Goal: Information Seeking & Learning: Check status

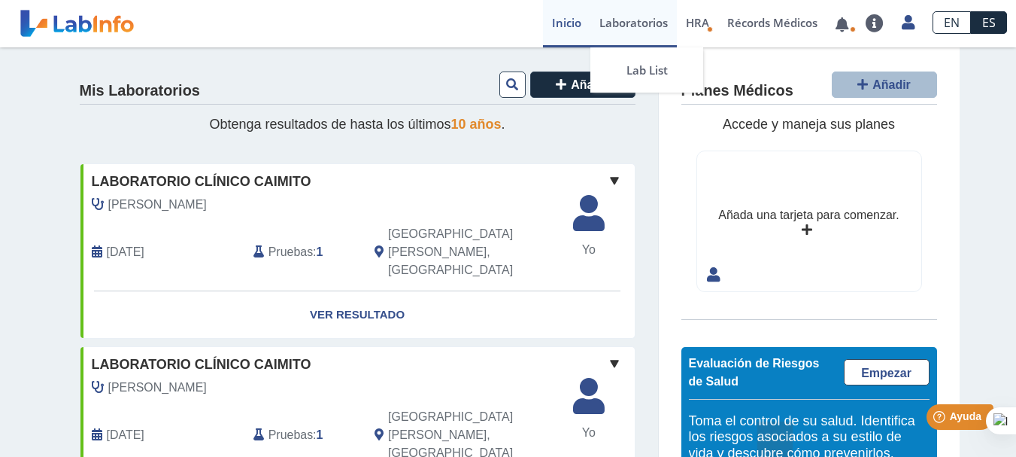
click at [647, 25] on link "Laboratorios" at bounding box center [633, 23] width 86 height 47
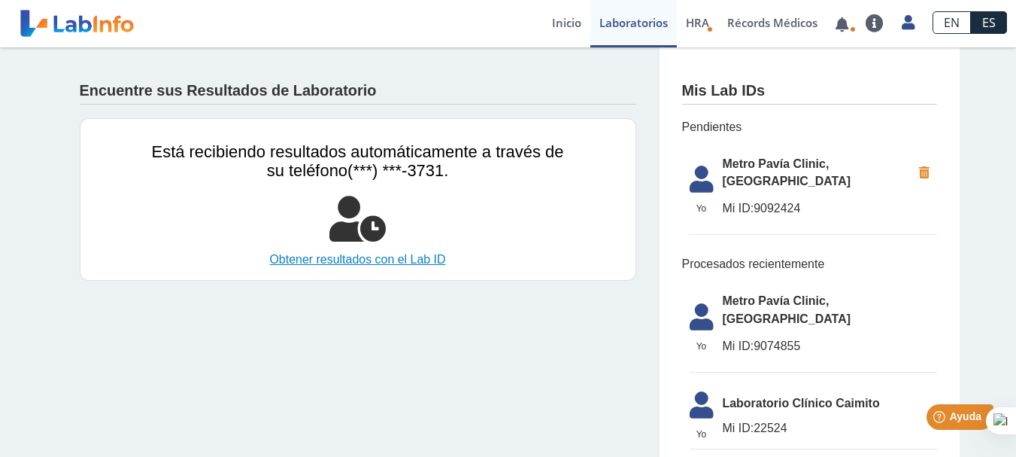
click at [347, 254] on link "Obtener resultados con el Lab ID" at bounding box center [358, 259] width 412 height 18
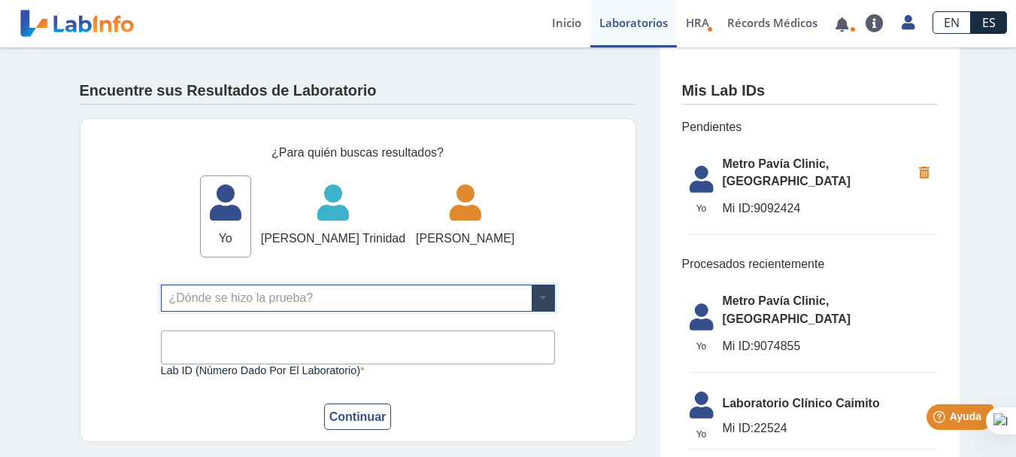
click at [535, 299] on span at bounding box center [543, 298] width 23 height 26
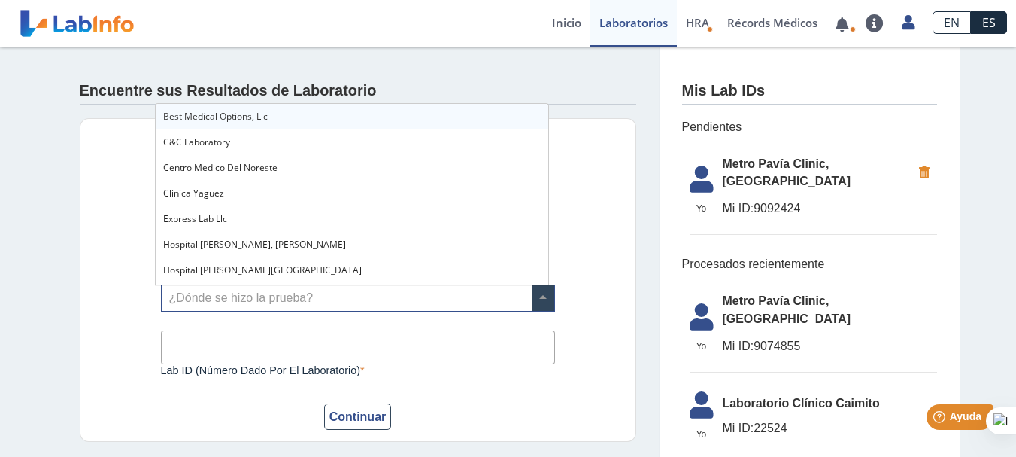
click at [748, 166] on span "Metro Pavía Clinic, [GEOGRAPHIC_DATA]" at bounding box center [817, 173] width 189 height 36
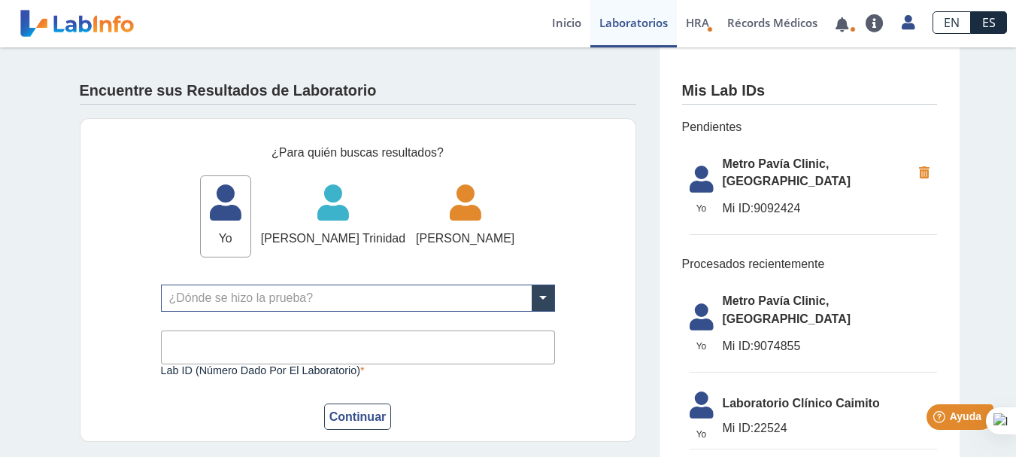
click at [748, 166] on span "Metro Pavía Clinic, [GEOGRAPHIC_DATA]" at bounding box center [817, 173] width 189 height 36
click at [545, 287] on span at bounding box center [543, 298] width 23 height 26
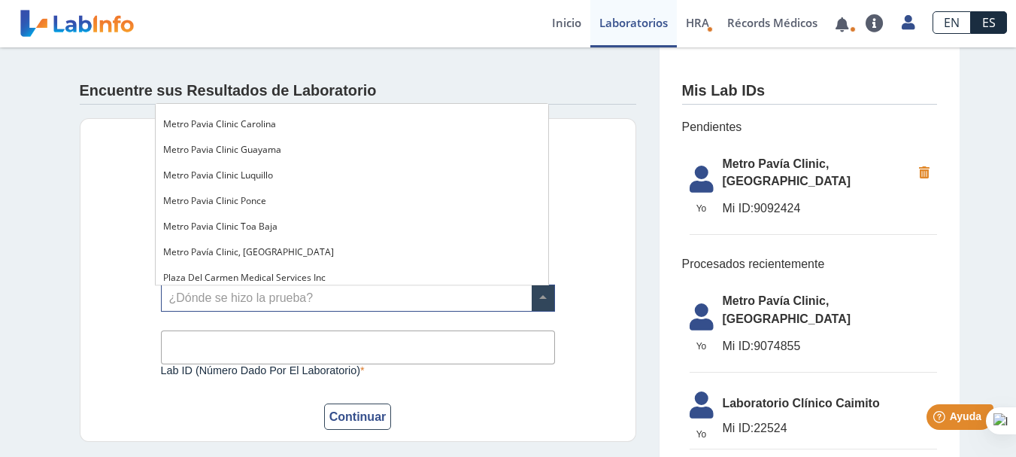
scroll to position [1128, 0]
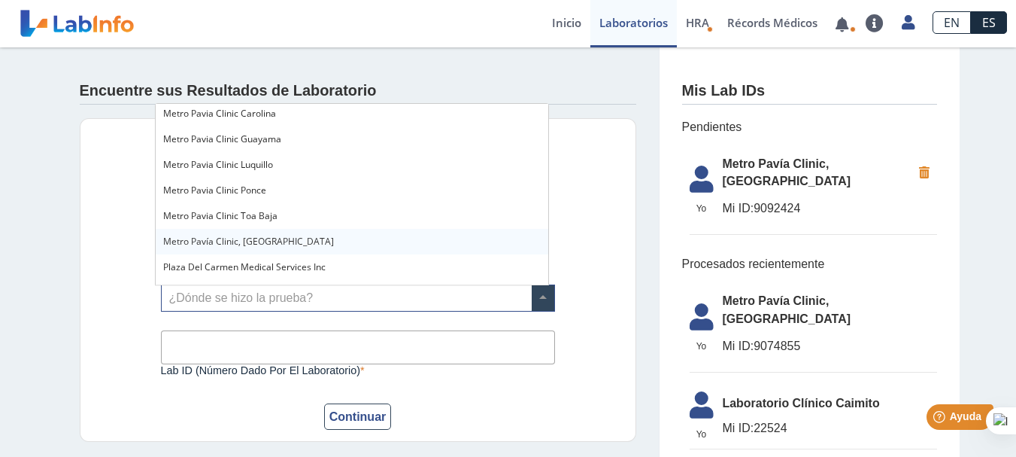
click at [360, 239] on div "Metro Pavía Clinic, [GEOGRAPHIC_DATA]" at bounding box center [352, 242] width 393 height 26
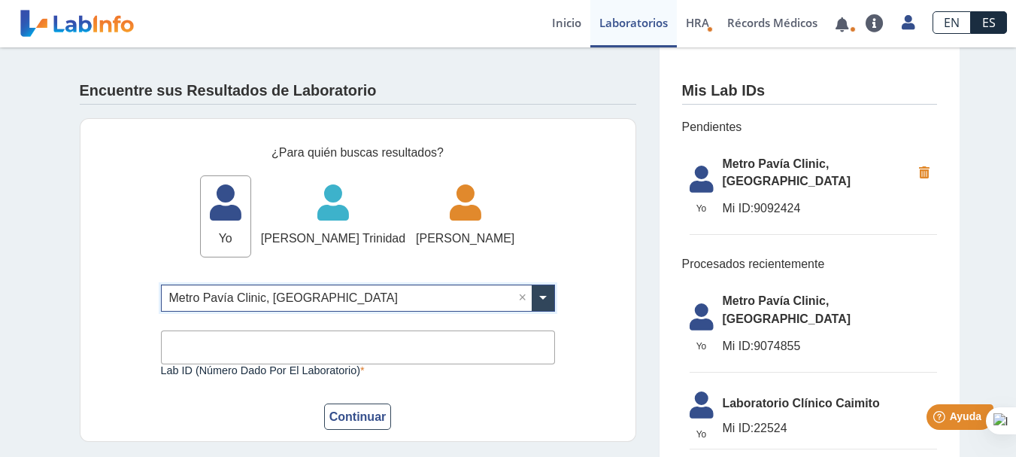
click at [288, 344] on input "Lab ID (número dado por el laboratorio)" at bounding box center [358, 347] width 394 height 34
click at [456, 217] on icon at bounding box center [465, 207] width 99 height 45
click at [451, 345] on input "Lab ID (número dado por el laboratorio)" at bounding box center [358, 347] width 394 height 34
type input "9092424"
click at [352, 411] on button "Continuar" at bounding box center [358, 416] width 68 height 26
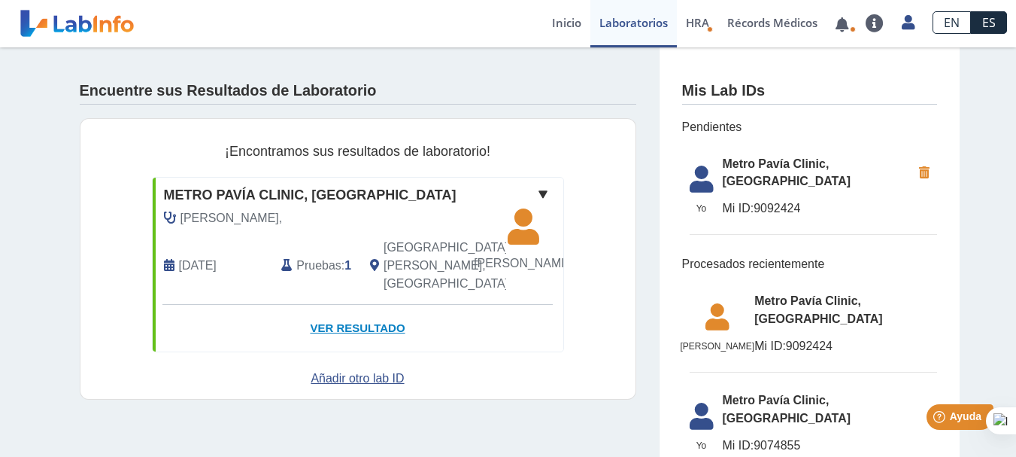
click at [352, 334] on link "Ver Resultado" at bounding box center [358, 328] width 411 height 47
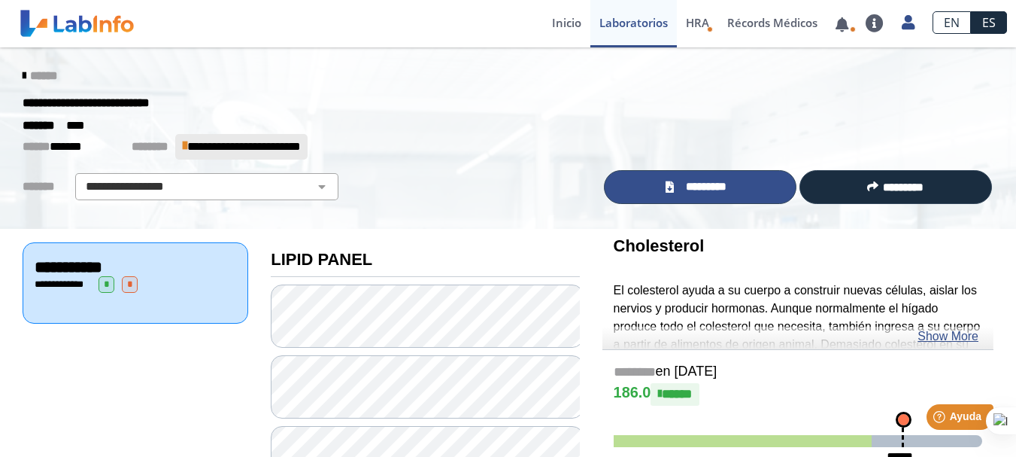
click at [715, 189] on span "*********" at bounding box center [705, 186] width 55 height 17
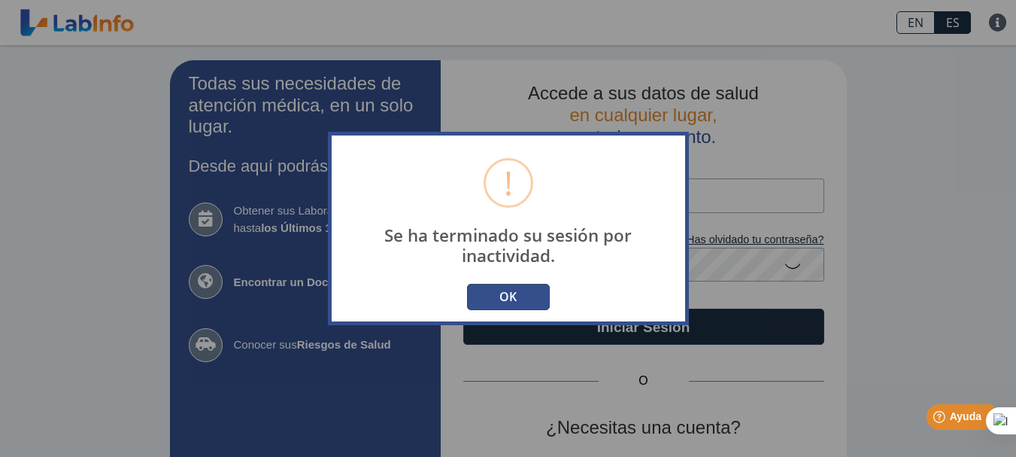
click at [505, 296] on button "OK" at bounding box center [508, 297] width 83 height 26
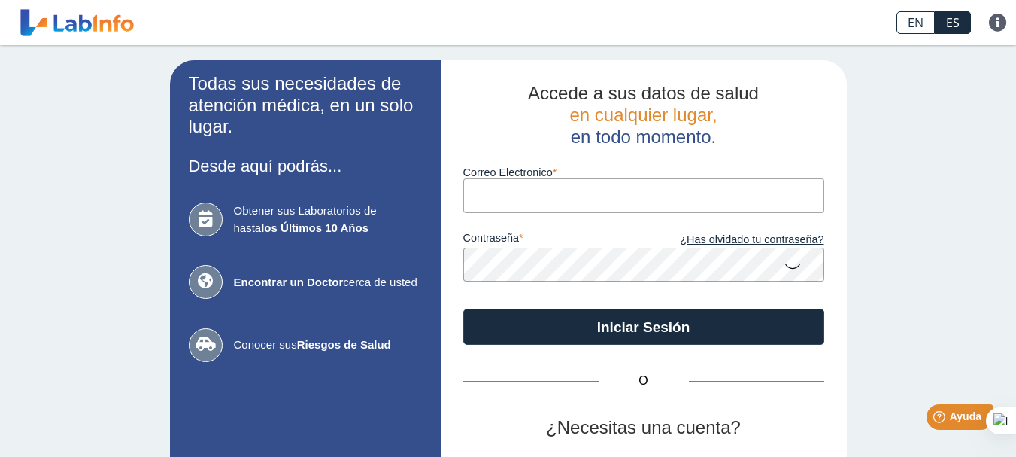
click at [537, 193] on input "Correo Electronico" at bounding box center [643, 195] width 361 height 34
type input "profa.atrinidad@gmail.com"
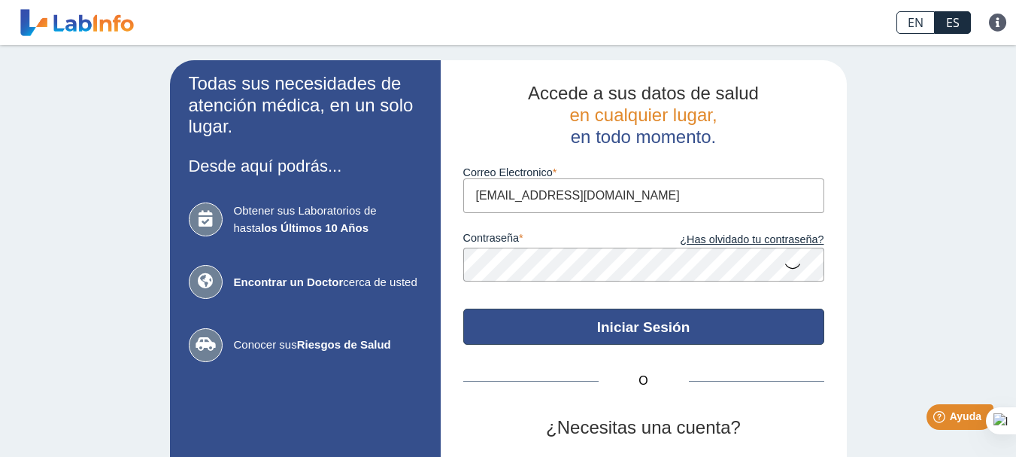
click at [637, 334] on button "Iniciar Sesión" at bounding box center [643, 326] width 361 height 36
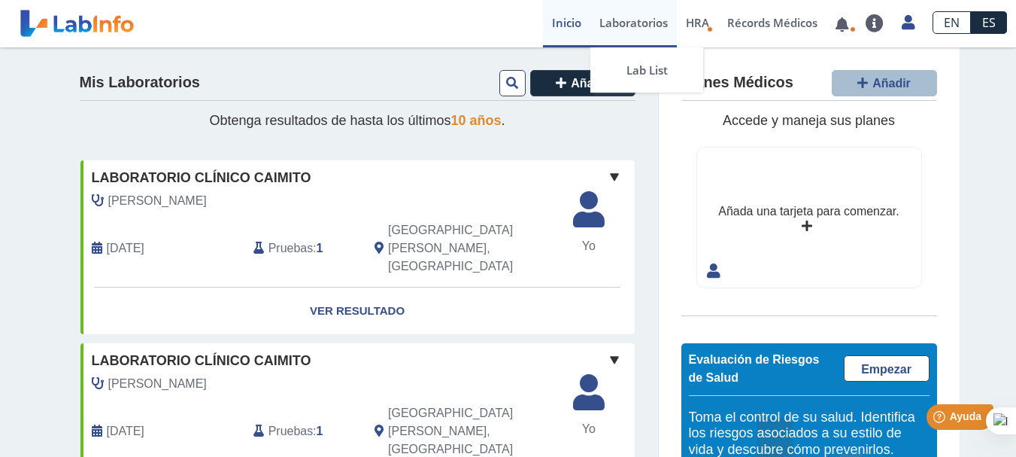
click at [613, 26] on link "Laboratorios" at bounding box center [633, 23] width 86 height 47
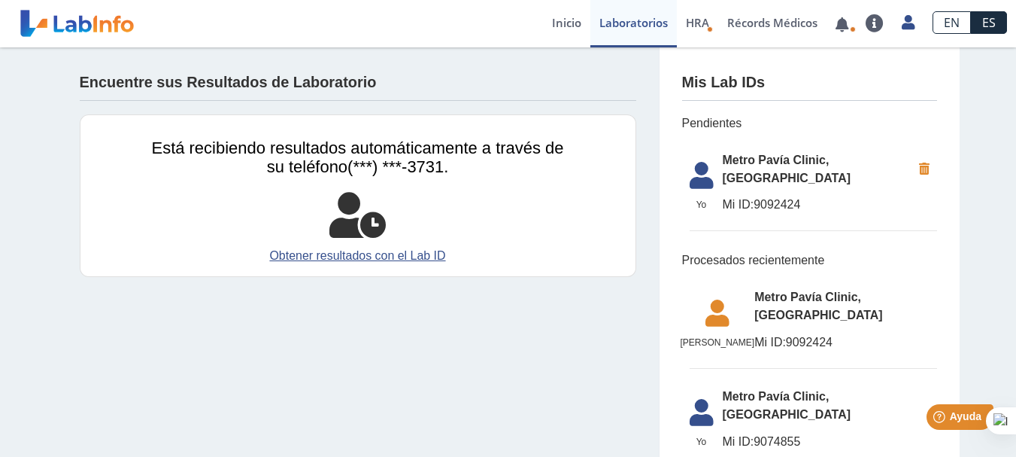
click at [819, 165] on span "Metro Pavía Clinic, [GEOGRAPHIC_DATA]" at bounding box center [817, 169] width 189 height 36
click at [755, 169] on span "Metro Pavía Clinic, [GEOGRAPHIC_DATA]" at bounding box center [817, 169] width 189 height 36
click at [415, 254] on link "Obtener resultados con el Lab ID" at bounding box center [358, 256] width 412 height 18
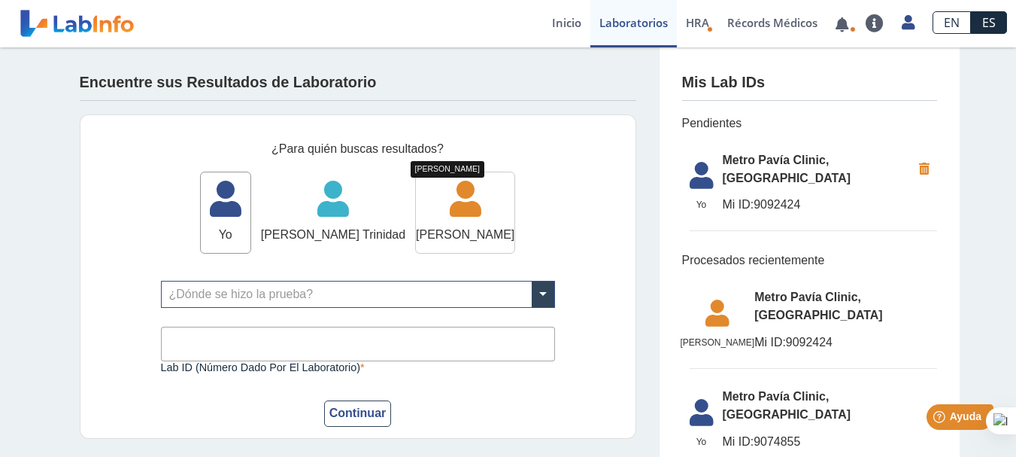
click at [438, 220] on icon at bounding box center [465, 203] width 99 height 45
click at [532, 296] on span at bounding box center [543, 294] width 23 height 26
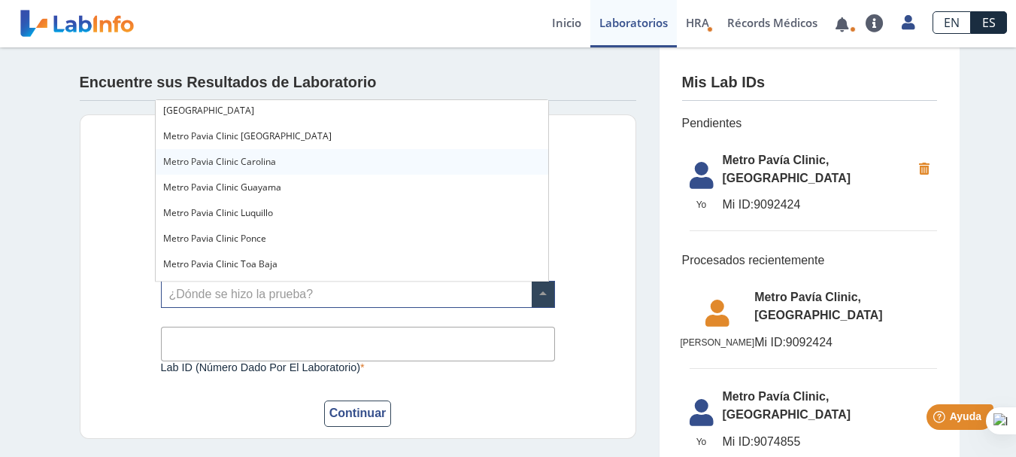
scroll to position [1128, 0]
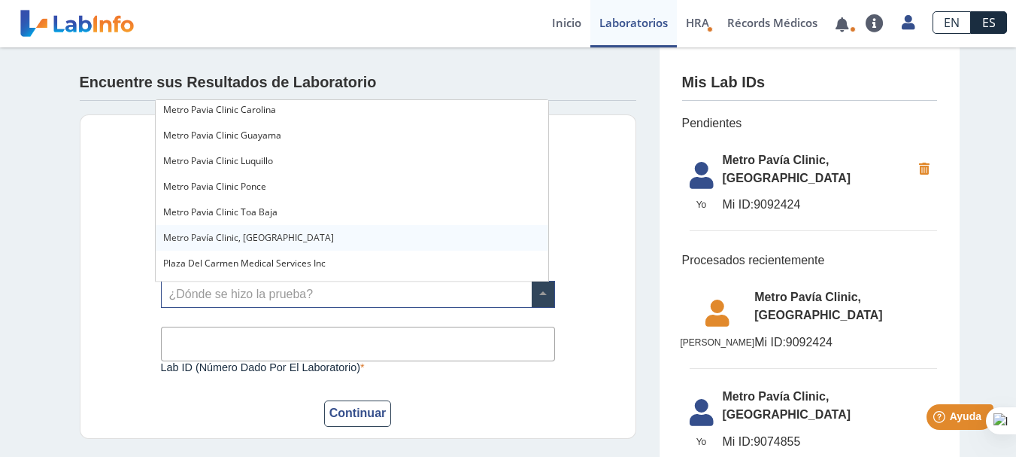
click at [369, 241] on div "Metro Pavía Clinic, [GEOGRAPHIC_DATA]" at bounding box center [352, 238] width 393 height 26
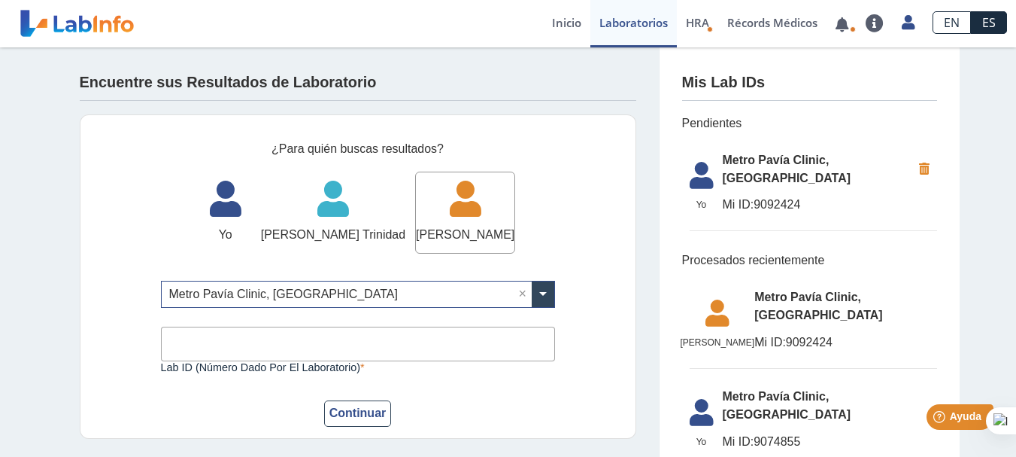
click at [380, 353] on input "Lab ID (número dado por el laboratorio)" at bounding box center [358, 343] width 394 height 34
type input "9092424"
click at [359, 417] on button "Continuar" at bounding box center [358, 413] width 68 height 26
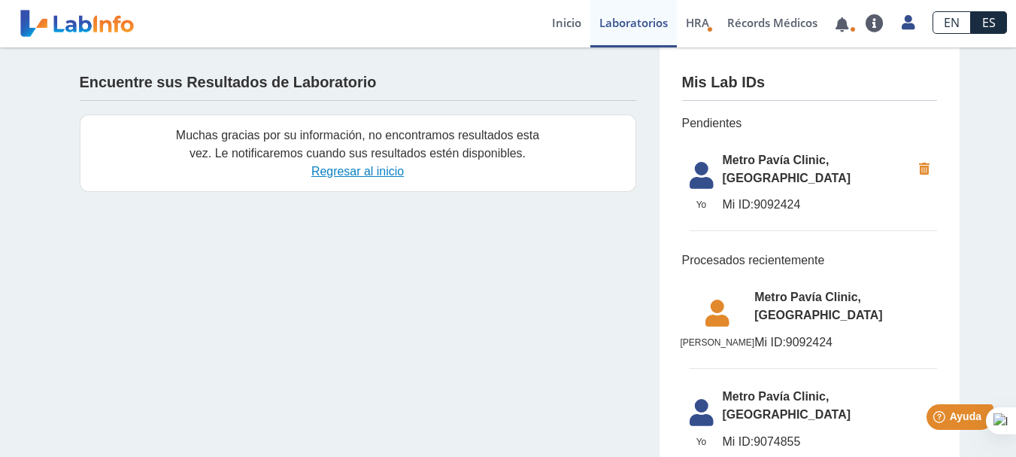
click at [358, 171] on link "Regresar al inicio" at bounding box center [357, 171] width 93 height 13
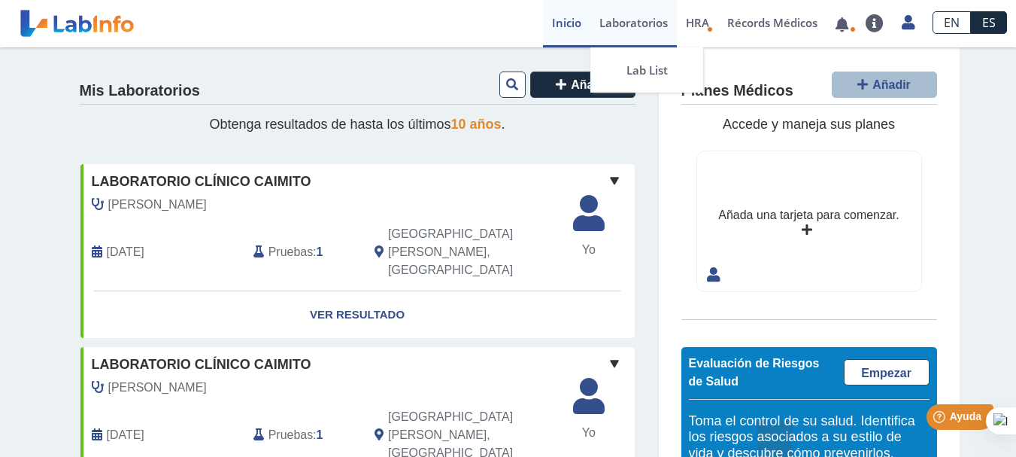
click at [618, 23] on link "Laboratorios" at bounding box center [633, 23] width 86 height 47
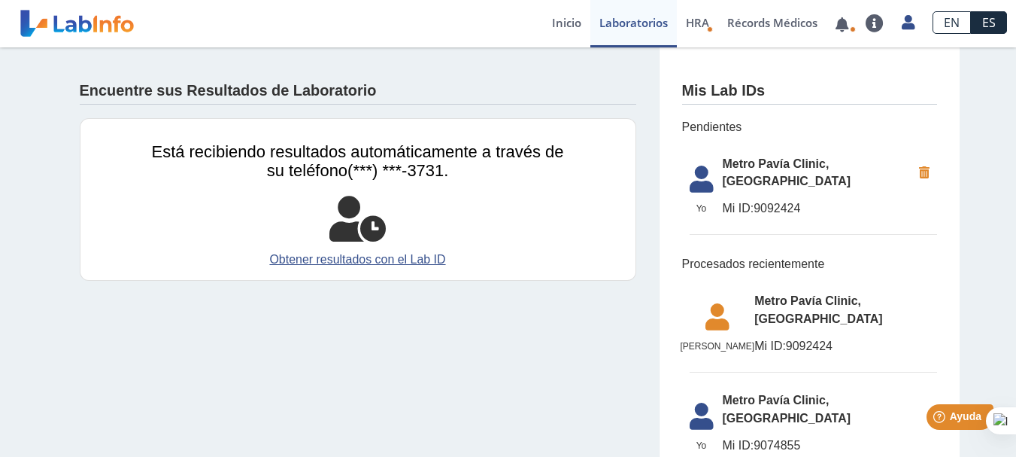
click at [790, 166] on span "Metro Pavía Clinic, [GEOGRAPHIC_DATA]" at bounding box center [817, 173] width 189 height 36
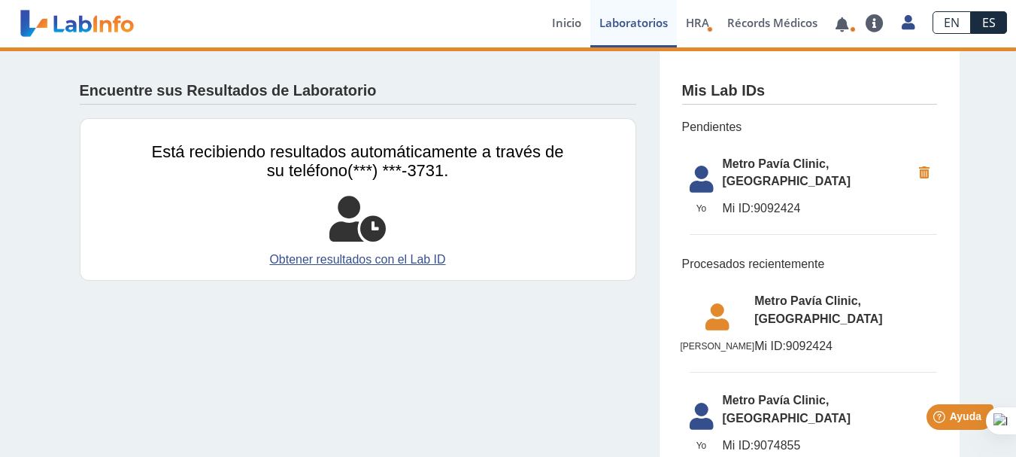
click at [723, 202] on span "Mi ID:" at bounding box center [739, 208] width 32 height 13
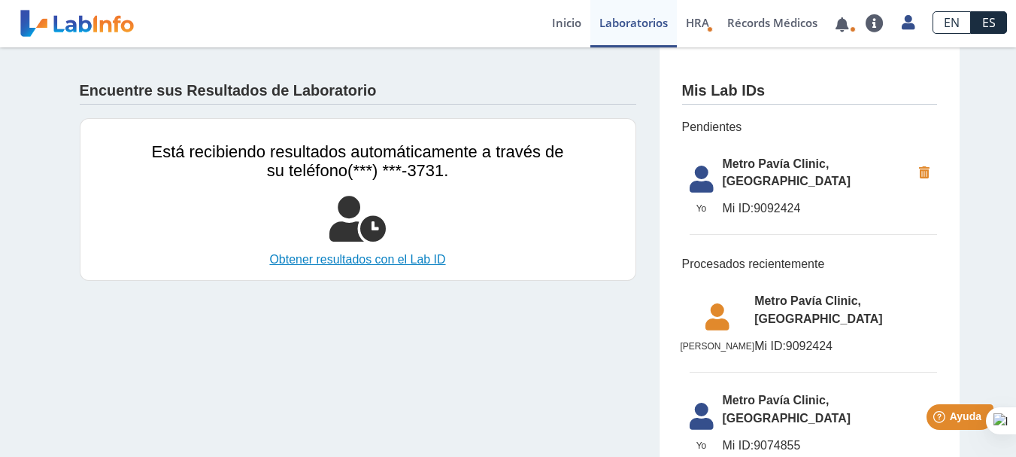
click at [417, 257] on link "Obtener resultados con el Lab ID" at bounding box center [358, 259] width 412 height 18
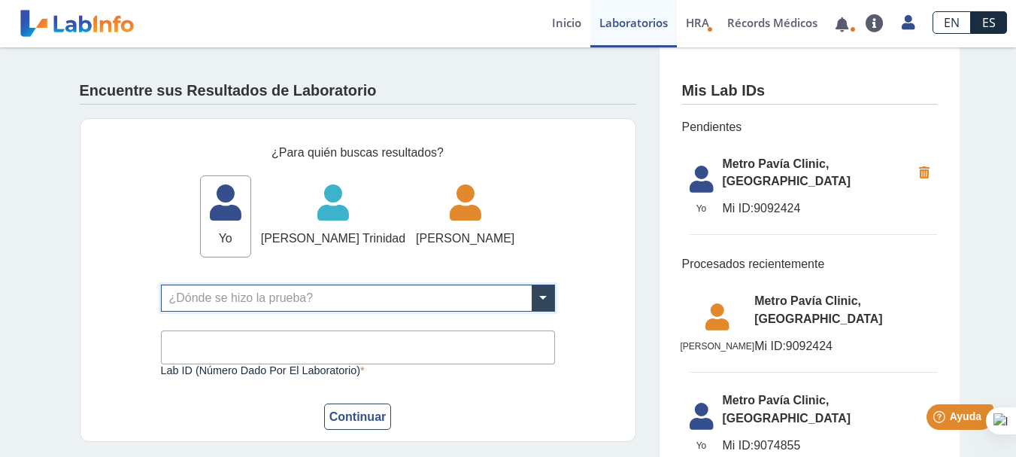
click at [350, 300] on input "text" at bounding box center [358, 298] width 393 height 26
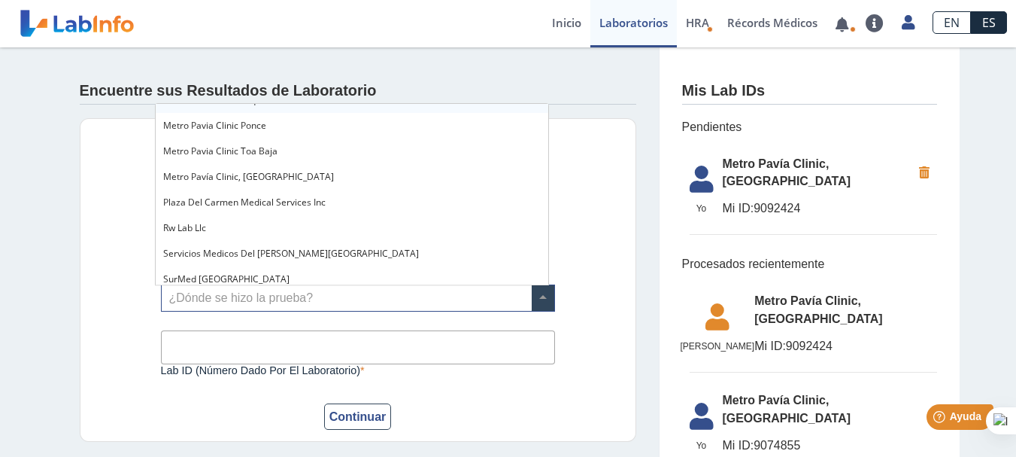
scroll to position [1226, 0]
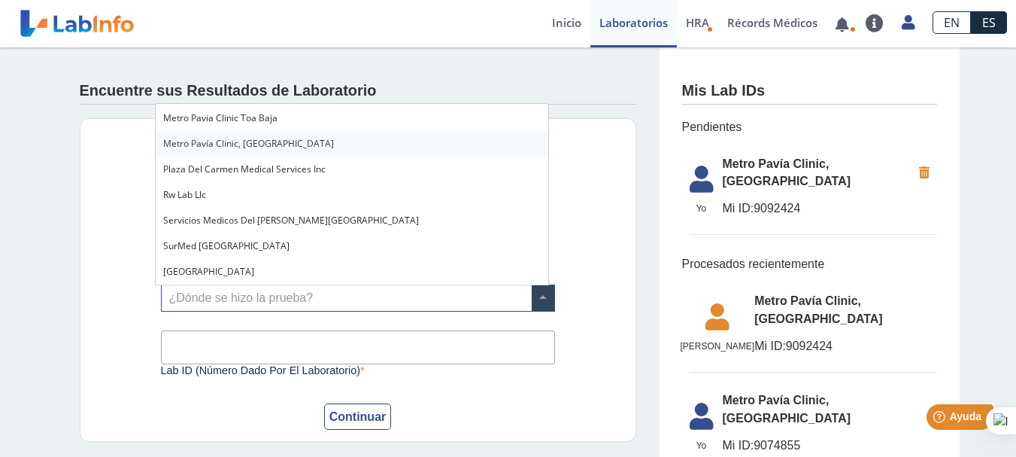
click at [407, 149] on div "Metro Pavía Clinic, [GEOGRAPHIC_DATA]" at bounding box center [352, 144] width 393 height 26
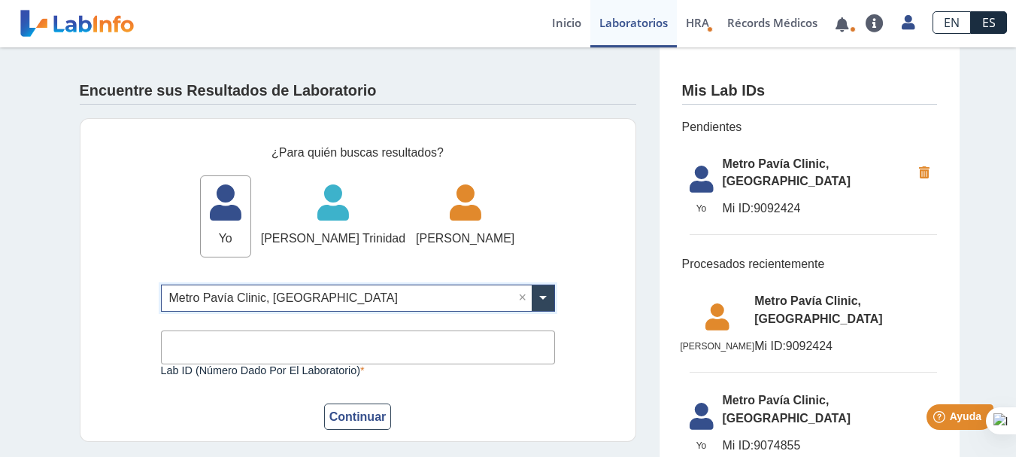
click at [281, 349] on input "Lab ID (número dado por el laboratorio)" at bounding box center [358, 347] width 394 height 34
type input "9092424"
click at [352, 420] on button "Continuar" at bounding box center [358, 416] width 68 height 26
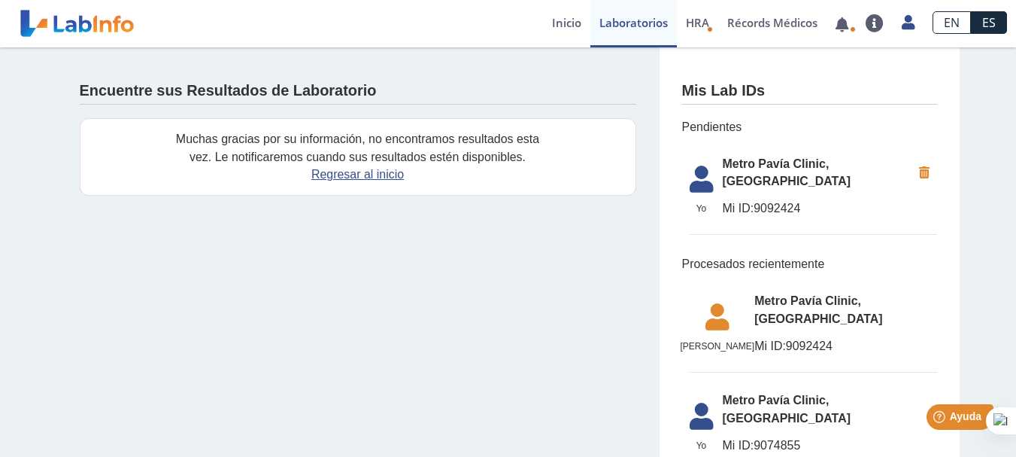
click at [872, 165] on span "Metro Pavía Clinic, [GEOGRAPHIC_DATA]" at bounding box center [817, 173] width 189 height 36
click at [690, 171] on icon at bounding box center [702, 183] width 42 height 36
click at [734, 166] on span "Metro Pavía Clinic, [GEOGRAPHIC_DATA]" at bounding box center [817, 173] width 189 height 36
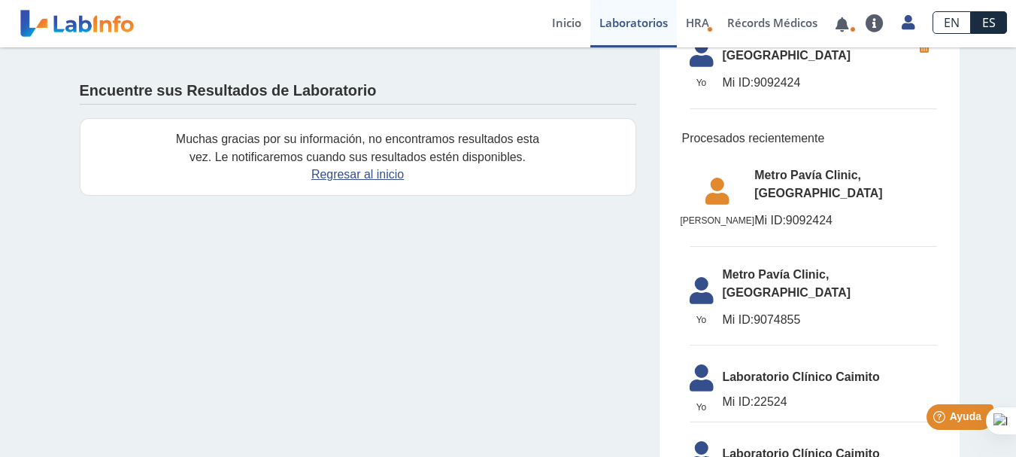
click at [799, 166] on span "Metro Pavía Clinic, [GEOGRAPHIC_DATA]" at bounding box center [845, 184] width 182 height 36
click at [748, 214] on span "[PERSON_NAME]" at bounding box center [718, 221] width 74 height 14
click at [842, 166] on span "Metro Pavía Clinic, [GEOGRAPHIC_DATA]" at bounding box center [845, 184] width 182 height 36
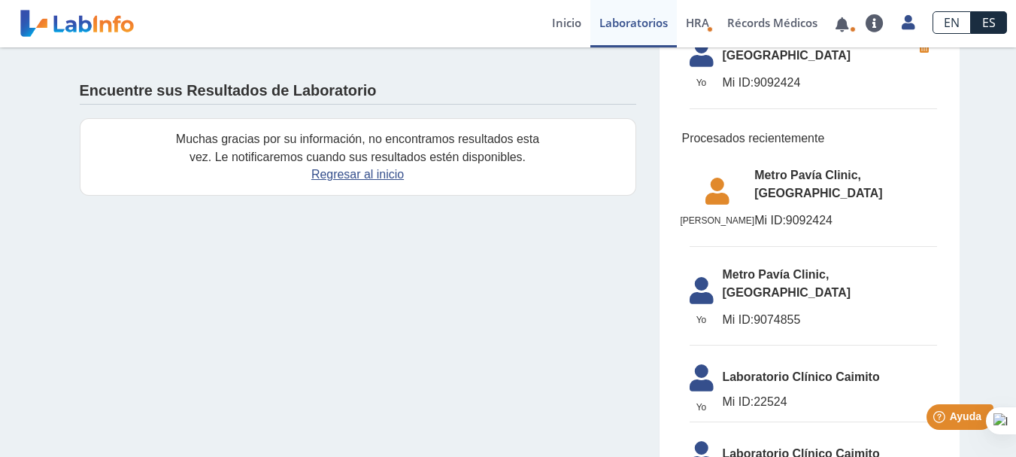
click at [842, 166] on span "Metro Pavía Clinic, [GEOGRAPHIC_DATA]" at bounding box center [845, 184] width 182 height 36
click at [841, 166] on span "Metro Pavía Clinic, [GEOGRAPHIC_DATA]" at bounding box center [845, 184] width 182 height 36
click at [839, 166] on span "Metro Pavía Clinic, [GEOGRAPHIC_DATA]" at bounding box center [845, 184] width 182 height 36
click at [762, 21] on link "Récords Médicos" at bounding box center [772, 23] width 108 height 47
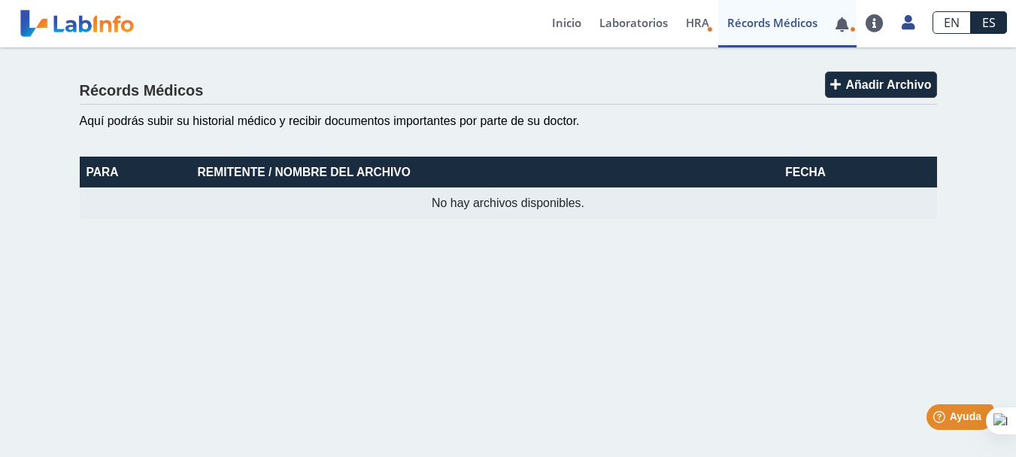
click at [836, 26] on link at bounding box center [842, 24] width 31 height 11
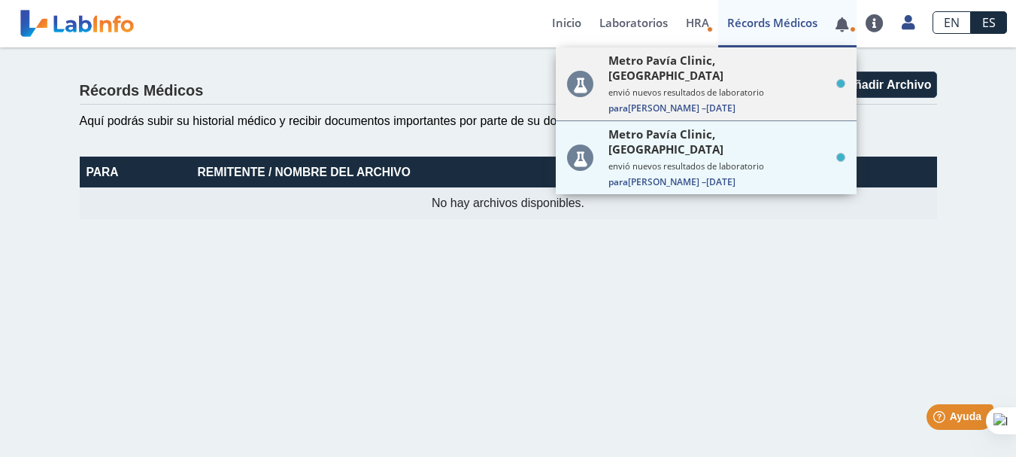
click at [675, 86] on small "envió nuevos resultados de laboratorio" at bounding box center [726, 91] width 237 height 11
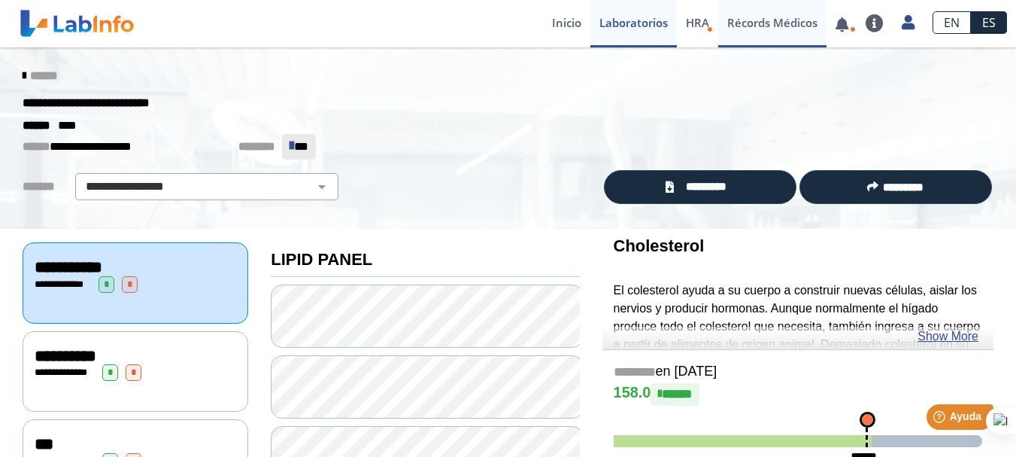
click at [786, 26] on link "Récords Médicos" at bounding box center [772, 23] width 108 height 47
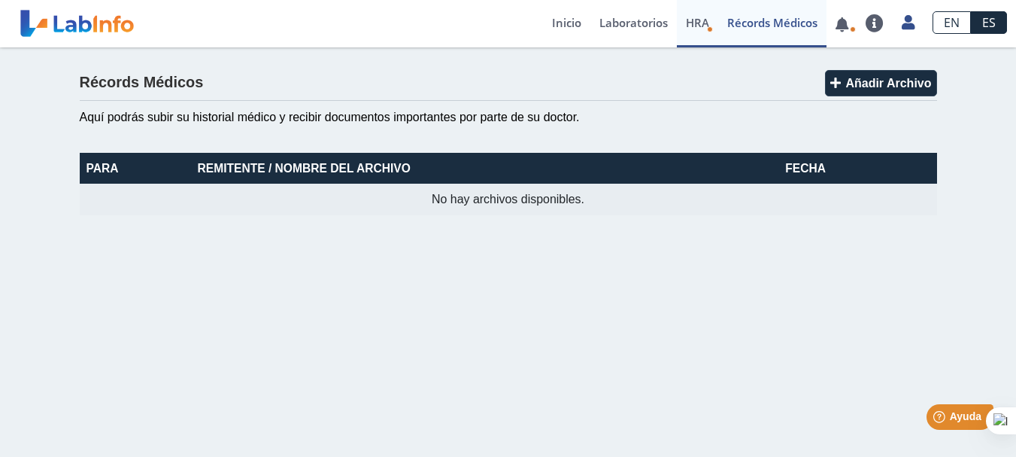
click at [692, 27] on span "HRA" at bounding box center [697, 22] width 23 height 15
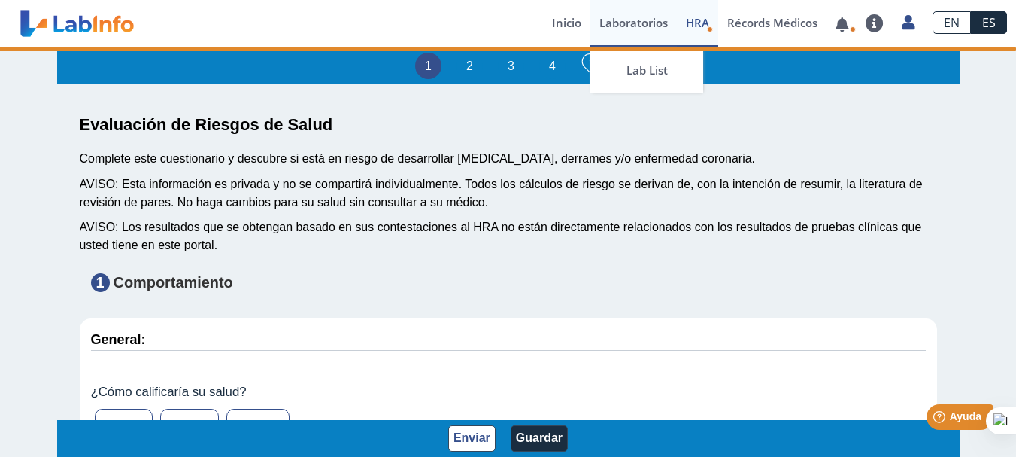
type input "[PERSON_NAME] [PERSON_NAME]"
type input "[DATE]"
select select
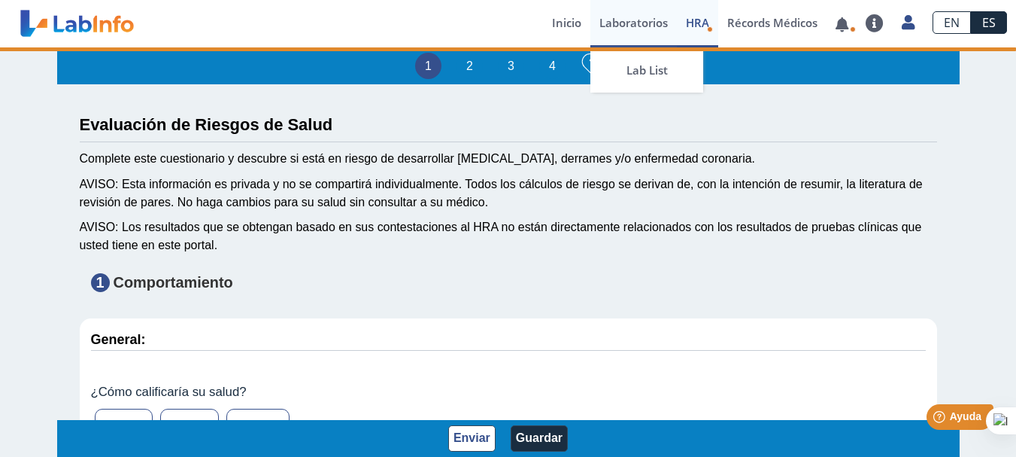
select select
click at [633, 29] on link "Laboratorios" at bounding box center [633, 23] width 86 height 47
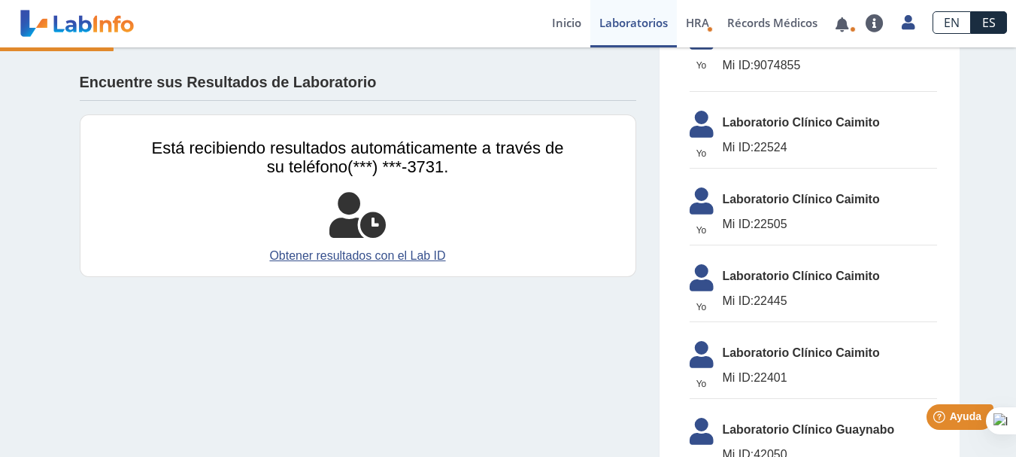
scroll to position [668, 0]
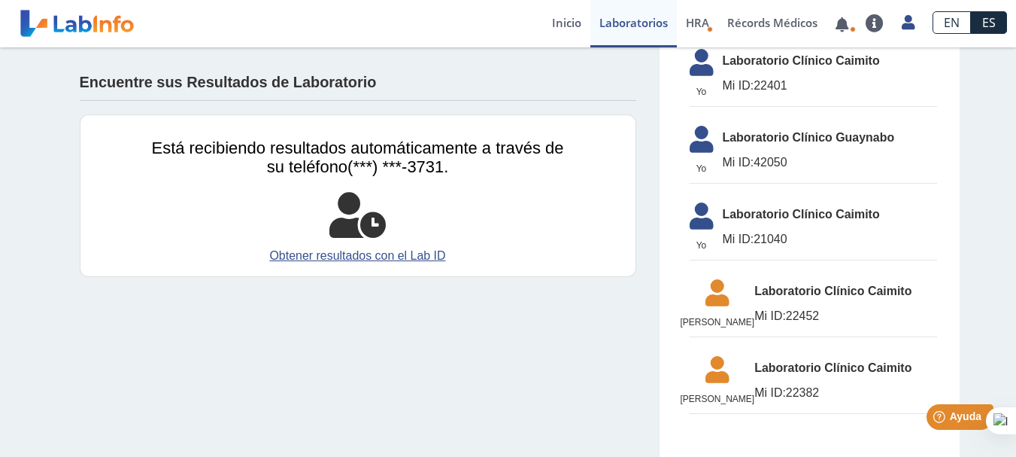
click at [742, 129] on span "Laboratorio Clínico Guaynabo" at bounding box center [830, 138] width 214 height 18
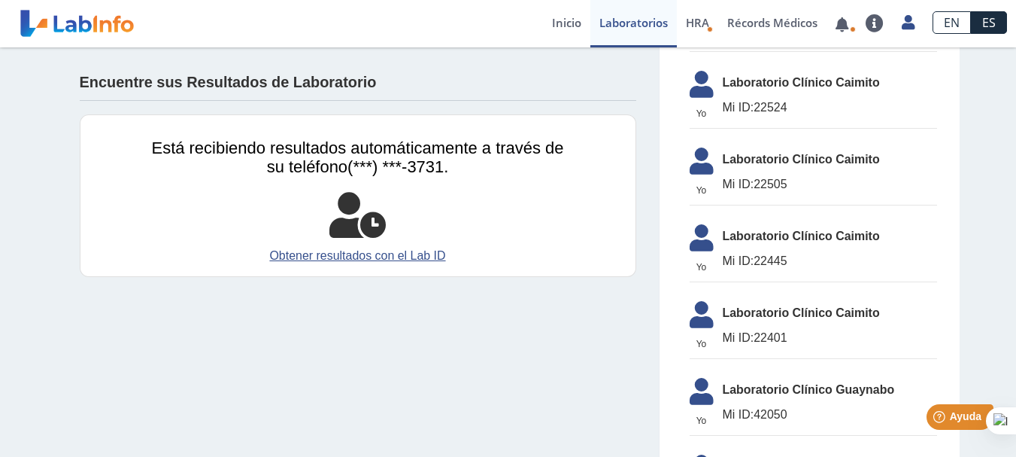
scroll to position [292, 0]
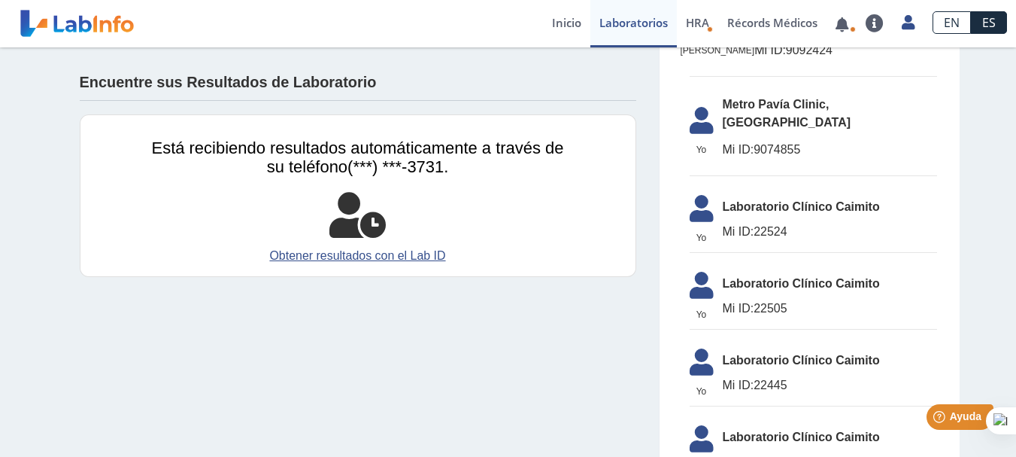
click at [799, 96] on li "Yo Yo Metro Pavía Clinic, Hato Rey Mi ID: 9074855" at bounding box center [813, 132] width 247 height 88
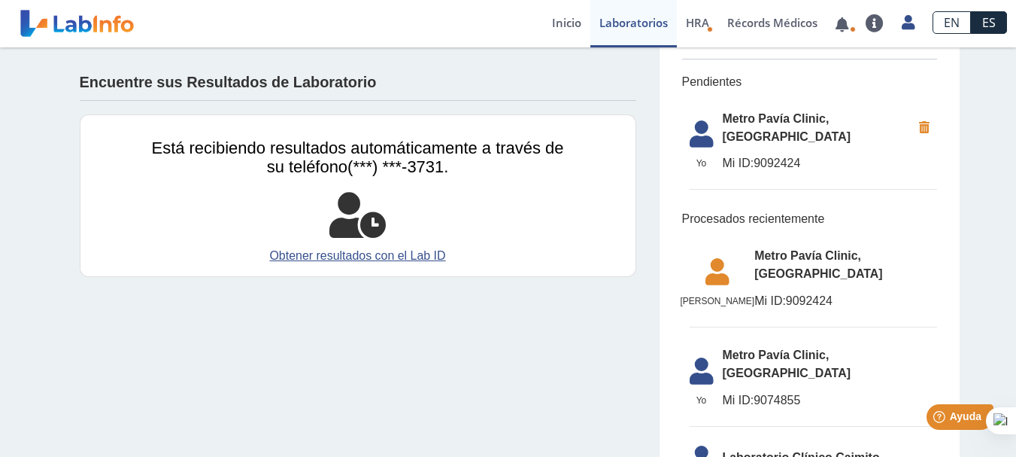
scroll to position [0, 0]
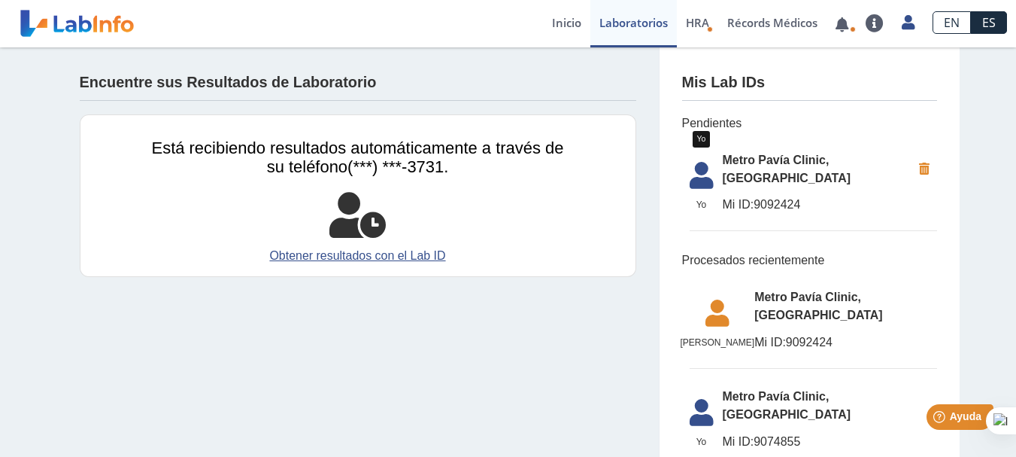
click at [691, 171] on icon at bounding box center [702, 180] width 42 height 36
click at [802, 196] on span "Mi ID: 9092424" at bounding box center [817, 205] width 189 height 18
click at [772, 196] on span "Mi ID: 9092424" at bounding box center [817, 205] width 189 height 18
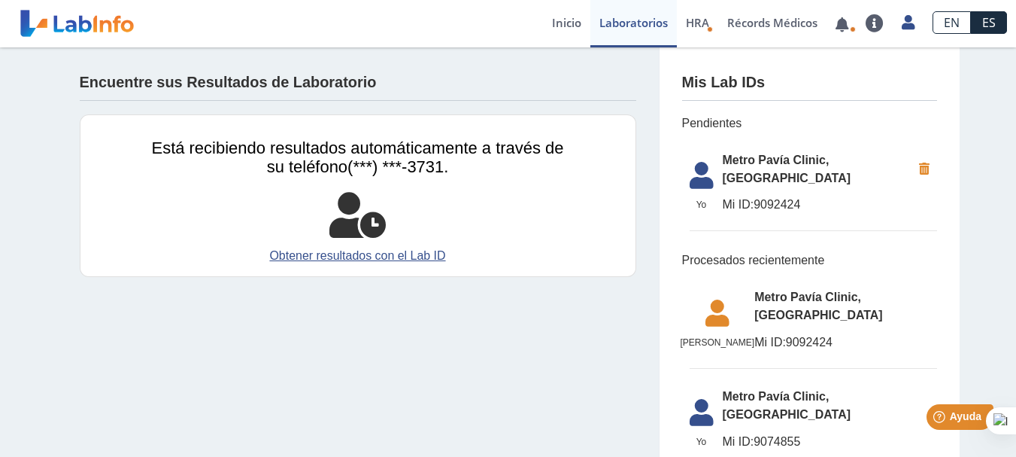
click at [772, 196] on span "Mi ID: 9092424" at bounding box center [817, 205] width 189 height 18
click at [857, 333] on span "Mi ID: 9092424" at bounding box center [845, 342] width 182 height 18
click at [827, 288] on span "Metro Pavía Clinic, [GEOGRAPHIC_DATA]" at bounding box center [845, 306] width 182 height 36
click at [825, 288] on span "Metro Pavía Clinic, [GEOGRAPHIC_DATA]" at bounding box center [845, 306] width 182 height 36
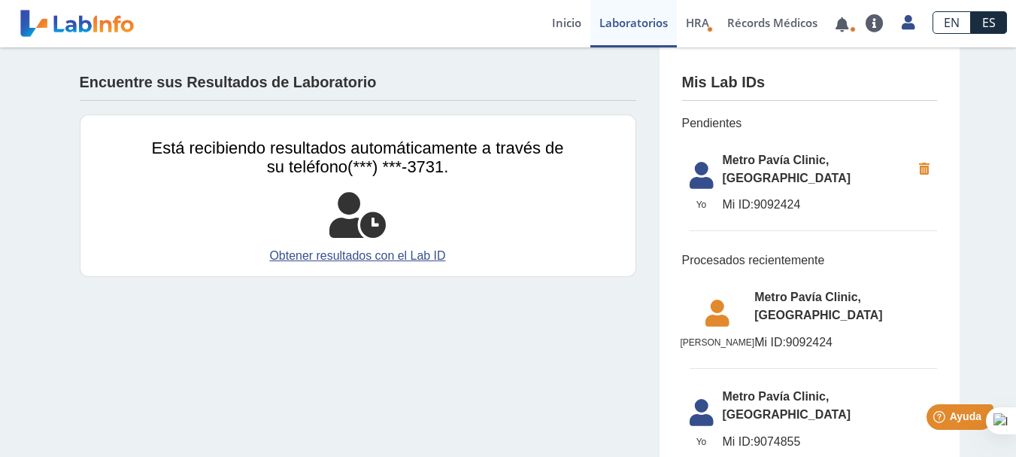
click at [825, 288] on span "Metro Pavía Clinic, [GEOGRAPHIC_DATA]" at bounding box center [845, 306] width 182 height 36
click at [571, 23] on link "Inicio" at bounding box center [566, 23] width 47 height 47
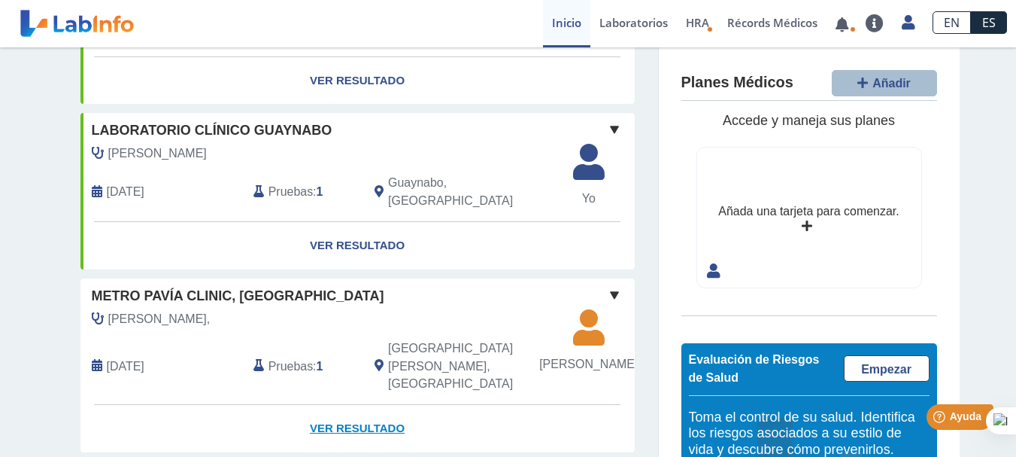
scroll to position [1094, 0]
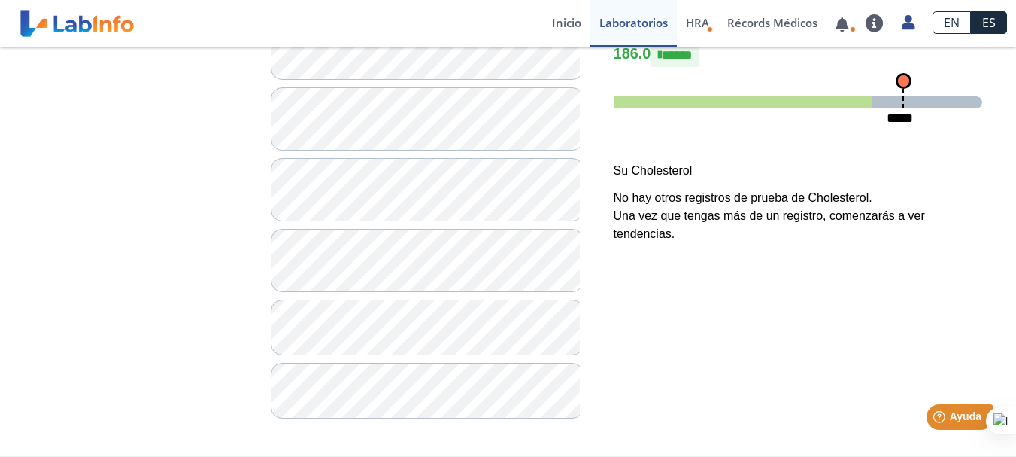
scroll to position [214, 0]
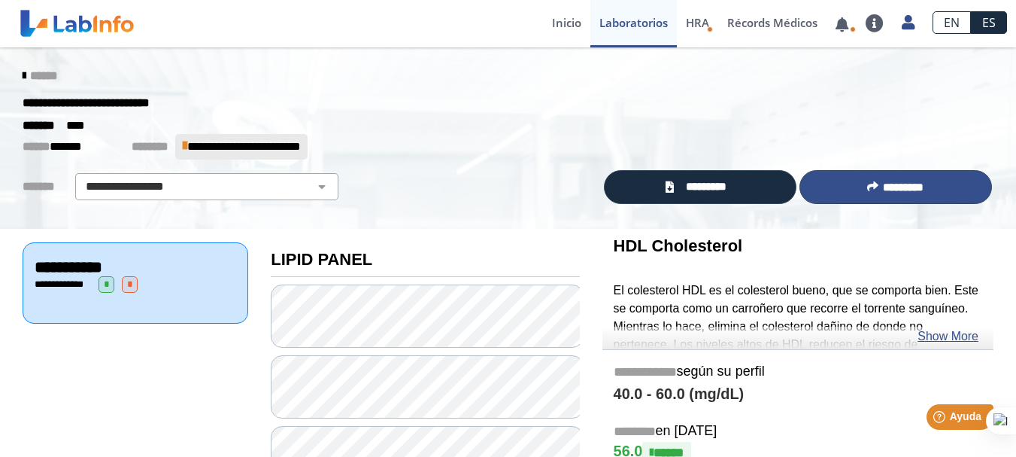
click at [909, 179] on button "*********" at bounding box center [895, 187] width 193 height 34
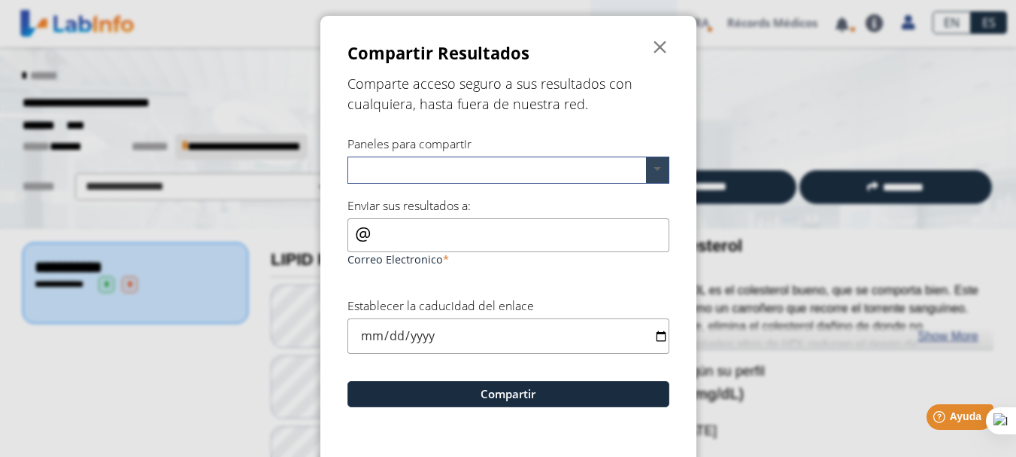
click at [649, 169] on span at bounding box center [657, 170] width 23 height 26
click at [423, 199] on div "LIPID PANEL" at bounding box center [508, 197] width 320 height 26
click at [420, 235] on input "Correo Electronico" at bounding box center [508, 235] width 322 height 34
click at [653, 48] on span "" at bounding box center [660, 47] width 18 height 18
